Goal: Task Accomplishment & Management: Manage account settings

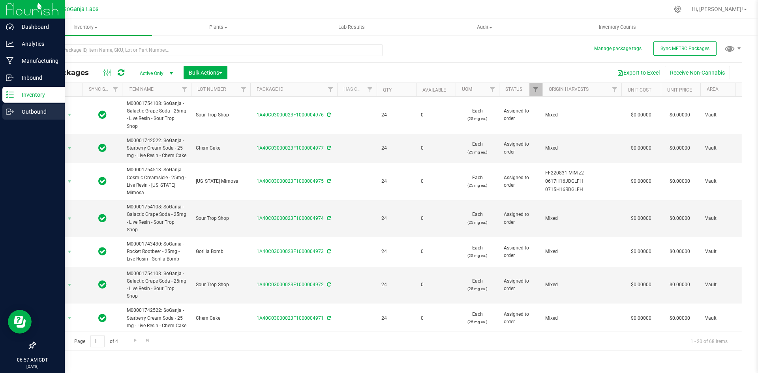
scroll to position [391, 560]
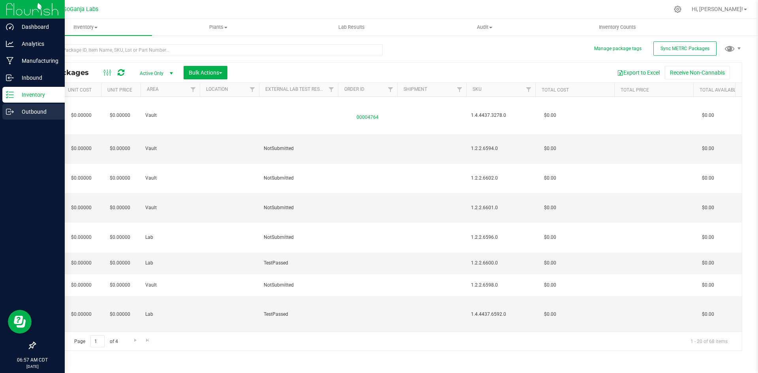
click at [31, 109] on p "Outbound" at bounding box center [37, 111] width 47 height 9
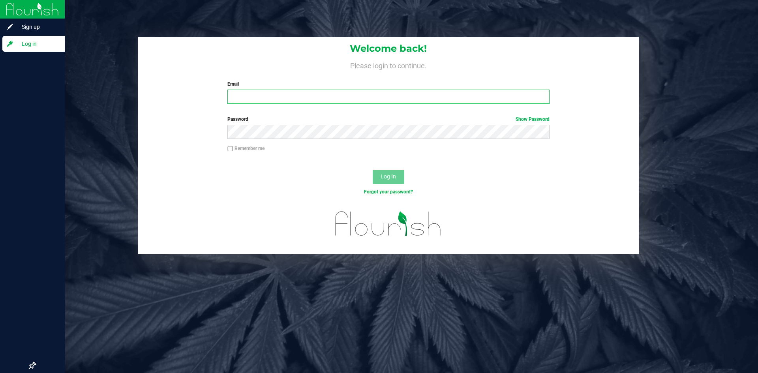
type input "[EMAIL_ADDRESS][DOMAIN_NAME]"
click at [392, 179] on span "Log In" at bounding box center [387, 176] width 15 height 6
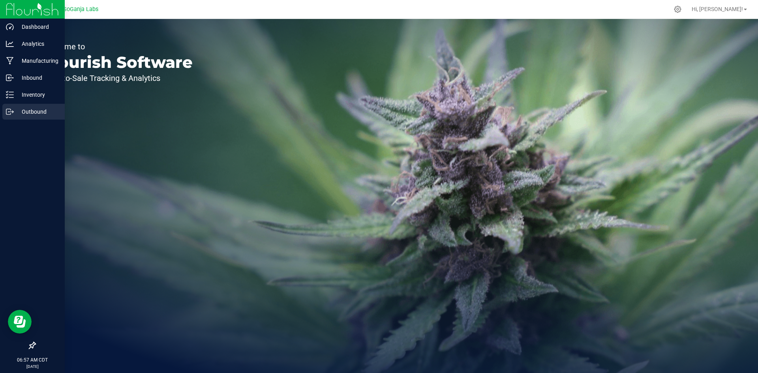
click at [21, 109] on p "Outbound" at bounding box center [37, 111] width 47 height 9
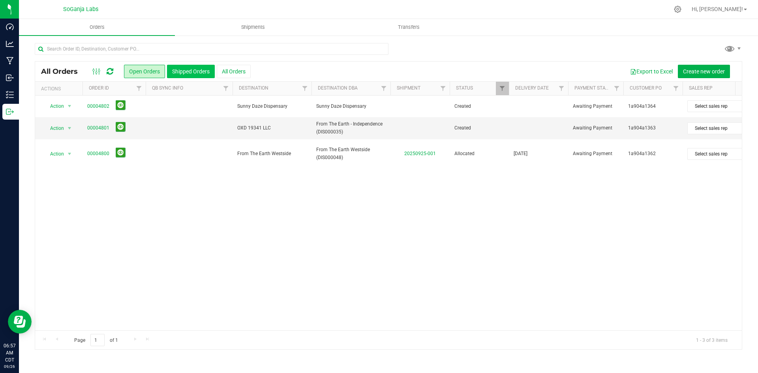
click at [205, 70] on button "Shipped Orders" at bounding box center [191, 71] width 48 height 13
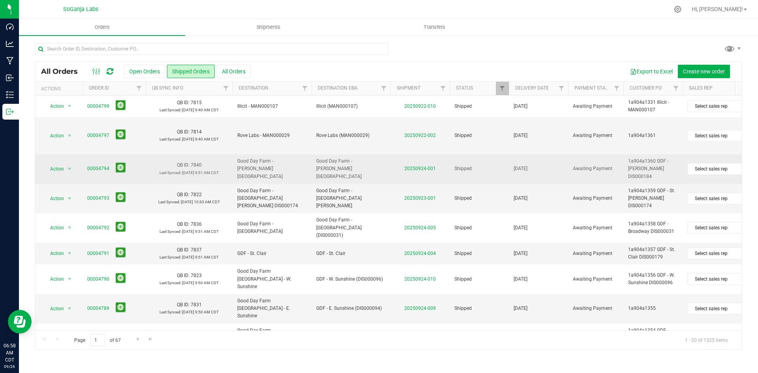
drag, startPoint x: 182, startPoint y: 178, endPoint x: 228, endPoint y: 178, distance: 46.2
click at [194, 175] on span "[DATE] 9:51 AM CDT" at bounding box center [200, 173] width 37 height 4
click at [249, 173] on span "Good Day Farm - [PERSON_NAME][GEOGRAPHIC_DATA]" at bounding box center [271, 168] width 69 height 23
click at [96, 172] on link "00004794" at bounding box center [98, 168] width 22 height 7
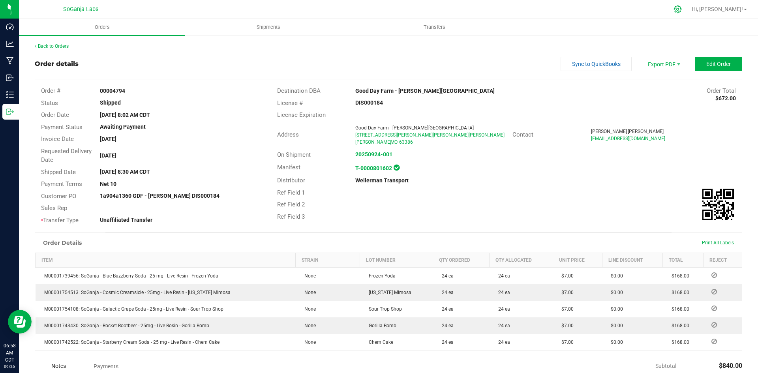
click at [682, 8] on icon at bounding box center [677, 9] width 8 height 8
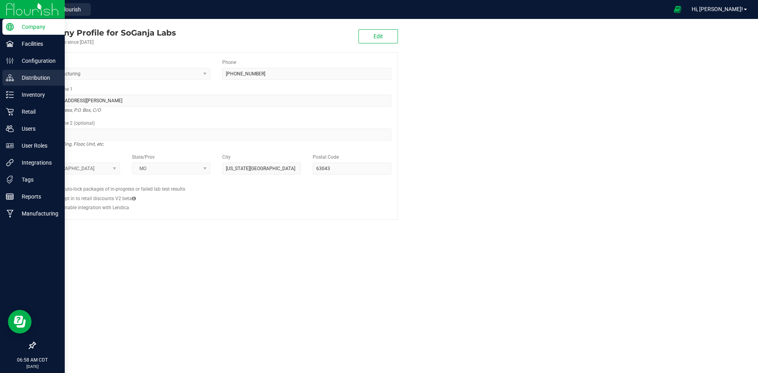
click at [49, 79] on p "Distribution" at bounding box center [37, 77] width 47 height 9
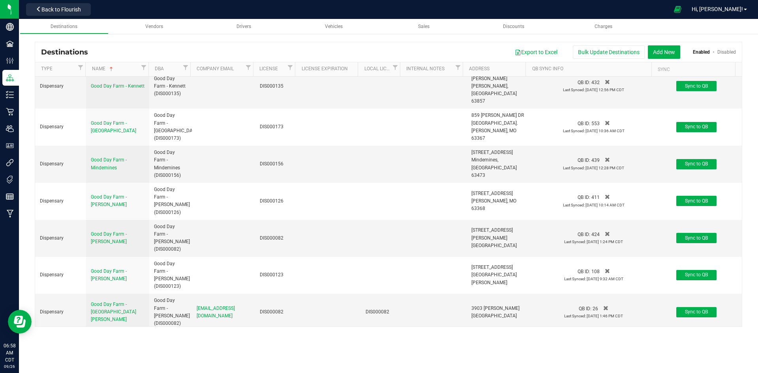
scroll to position [3158, 0]
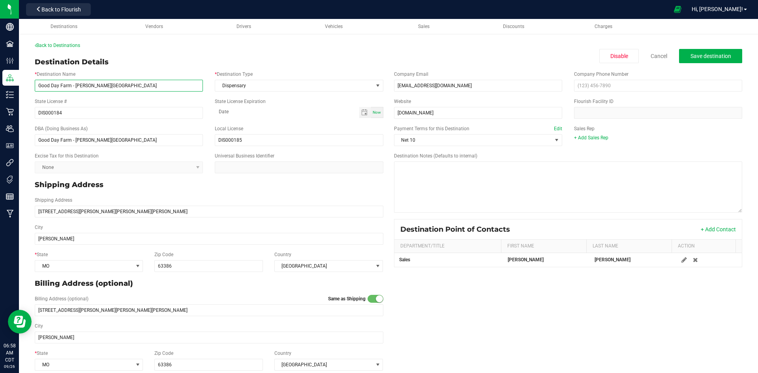
drag, startPoint x: 70, startPoint y: 85, endPoint x: 39, endPoint y: 96, distance: 33.1
click at [39, 96] on div "* Destination Name Good Day Farm - [PERSON_NAME] * Destination Type Dispensary …" at bounding box center [209, 220] width 360 height 306
type input "Codes - [PERSON_NAME]"
drag, startPoint x: 70, startPoint y: 137, endPoint x: 29, endPoint y: 150, distance: 42.5
click at [28, 146] on div "Back to Destinations Destination Details Disable Cancel Save destination * Dest…" at bounding box center [388, 208] width 739 height 348
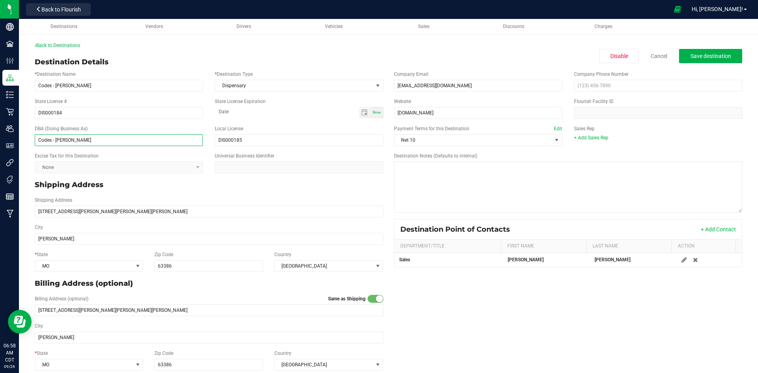
type input "Codes - [PERSON_NAME]"
click at [148, 188] on p "Shipping Address" at bounding box center [209, 185] width 349 height 11
click at [693, 60] on button "Save destination" at bounding box center [710, 56] width 63 height 14
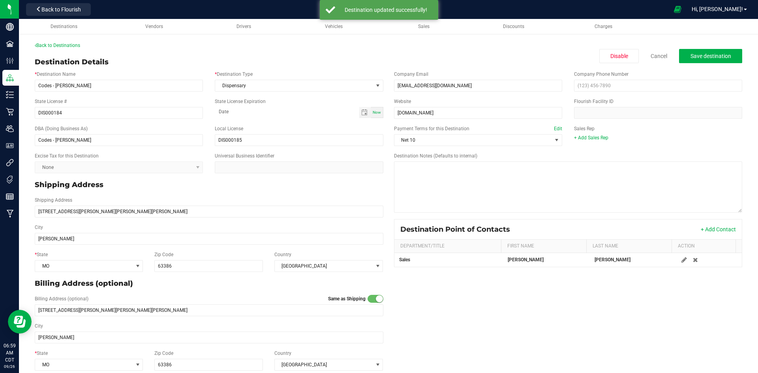
click at [69, 41] on div "Back to Destinations Destination Details Disable Cancel Save destination * Dest…" at bounding box center [388, 208] width 739 height 348
click at [73, 45] on link "Back to Destinations" at bounding box center [57, 46] width 45 height 6
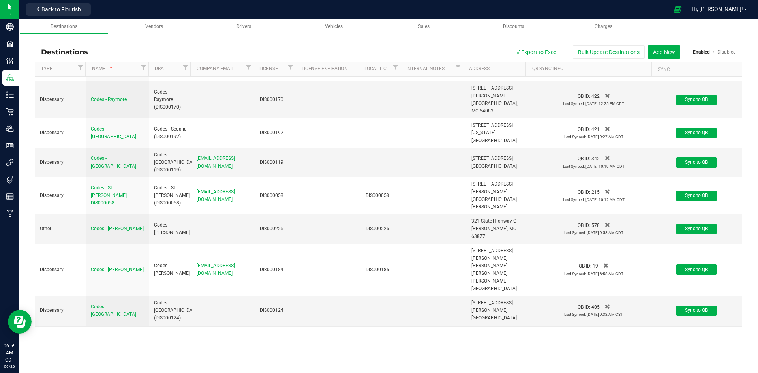
scroll to position [1302, 0]
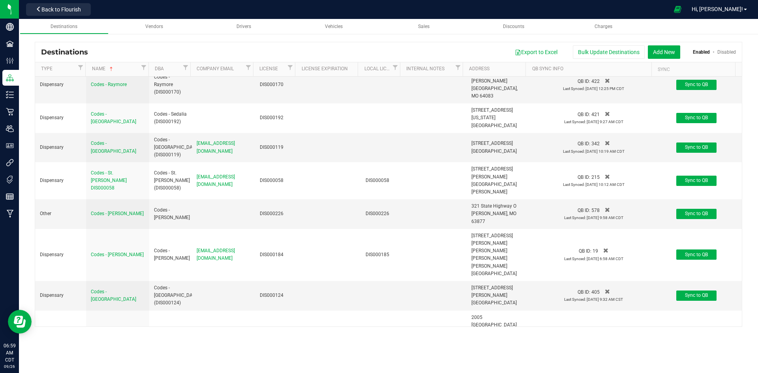
click at [75, 0] on nav "SoGanja Labs Back to Flourish Hi, [PERSON_NAME]!" at bounding box center [388, 9] width 739 height 19
click at [81, 7] on span "Back to Flourish" at bounding box center [60, 9] width 39 height 6
